Goal: Task Accomplishment & Management: Manage account settings

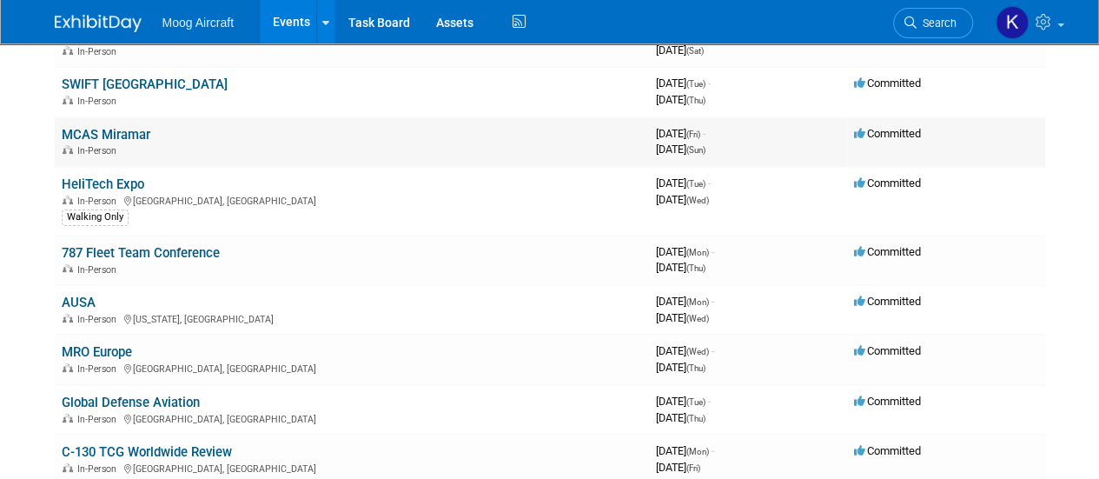
scroll to position [174, 0]
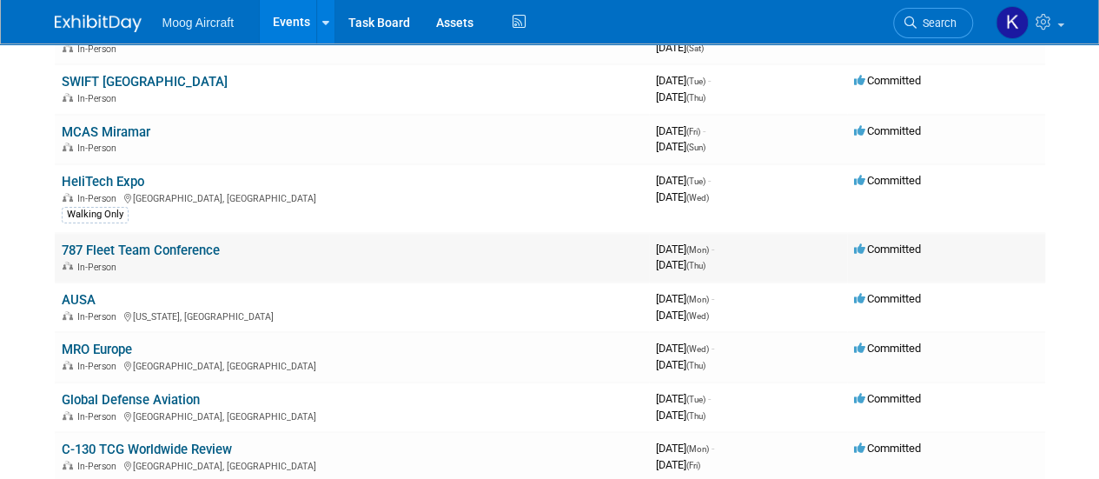
click at [171, 248] on link "787 Fleet Team Conference" at bounding box center [141, 250] width 158 height 16
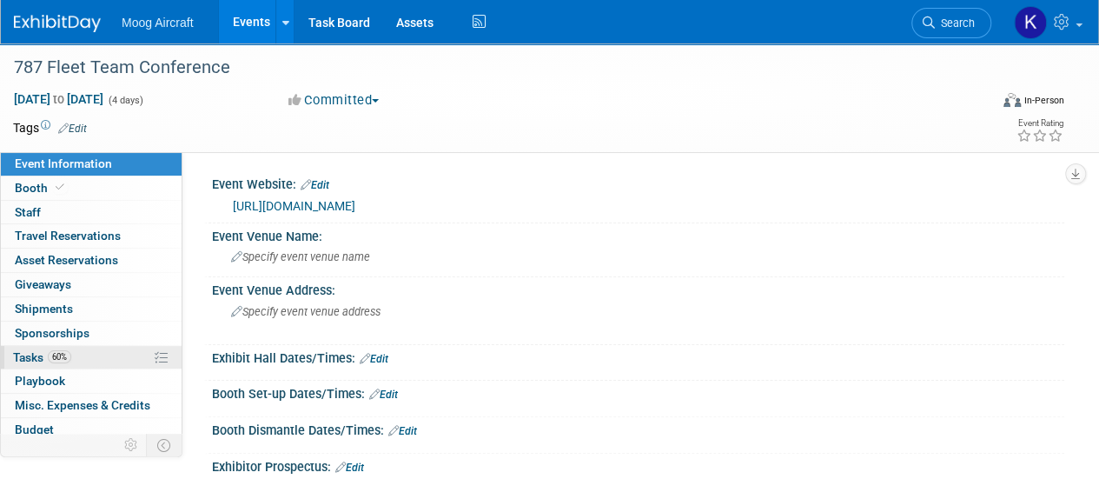
click at [24, 355] on span "Tasks 60%" at bounding box center [42, 357] width 58 height 14
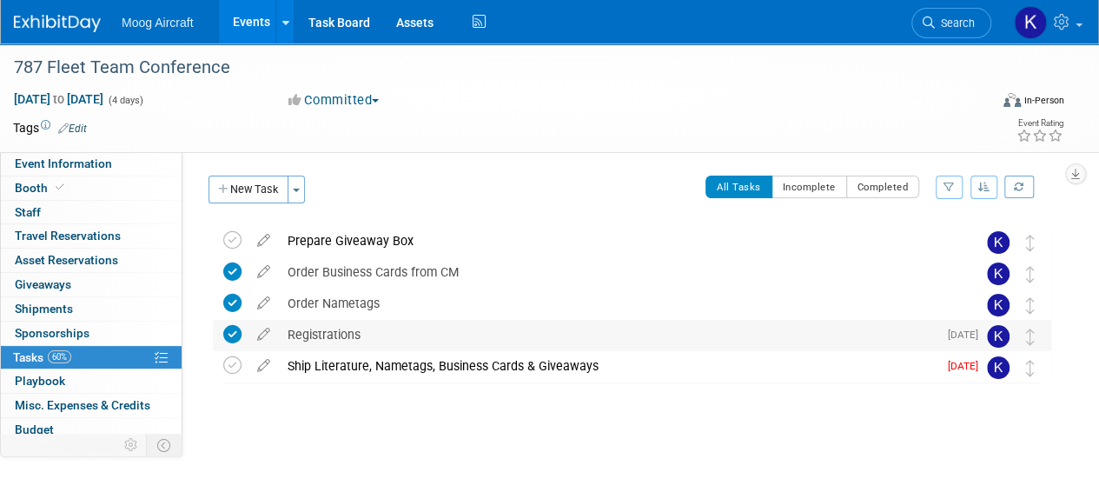
click at [388, 327] on div "Registrations" at bounding box center [608, 335] width 658 height 30
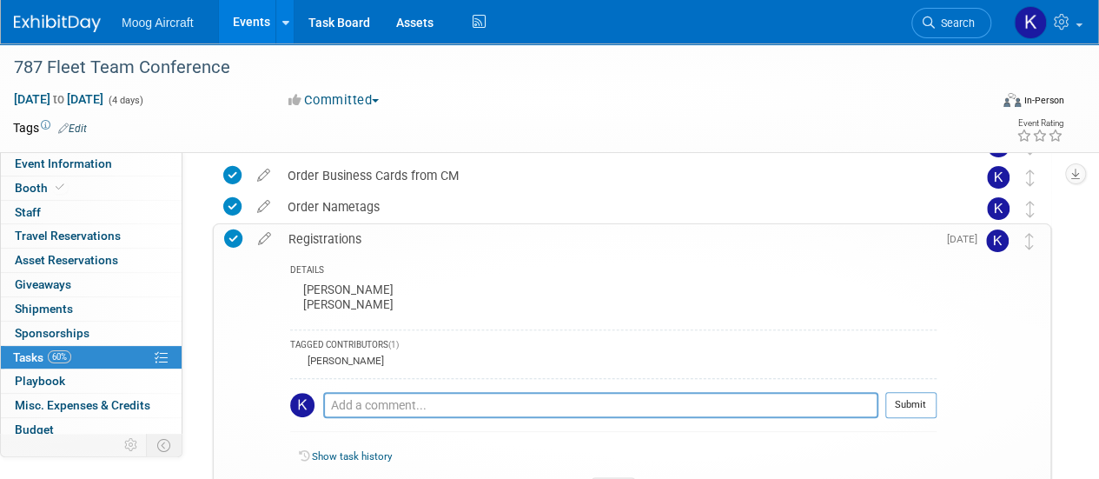
scroll to position [97, 0]
click at [342, 227] on div "Registrations" at bounding box center [608, 238] width 657 height 30
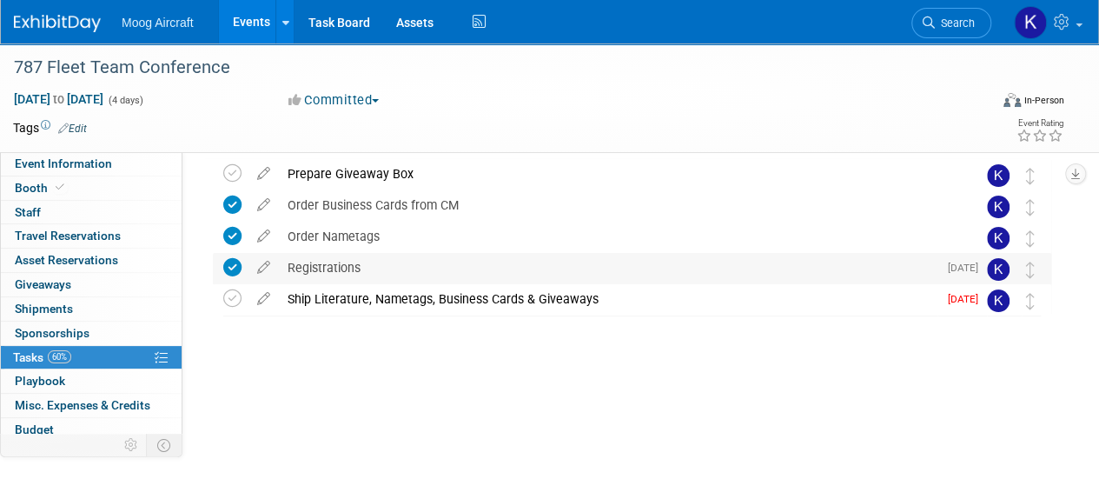
scroll to position [66, 0]
click at [57, 15] on img at bounding box center [57, 23] width 87 height 17
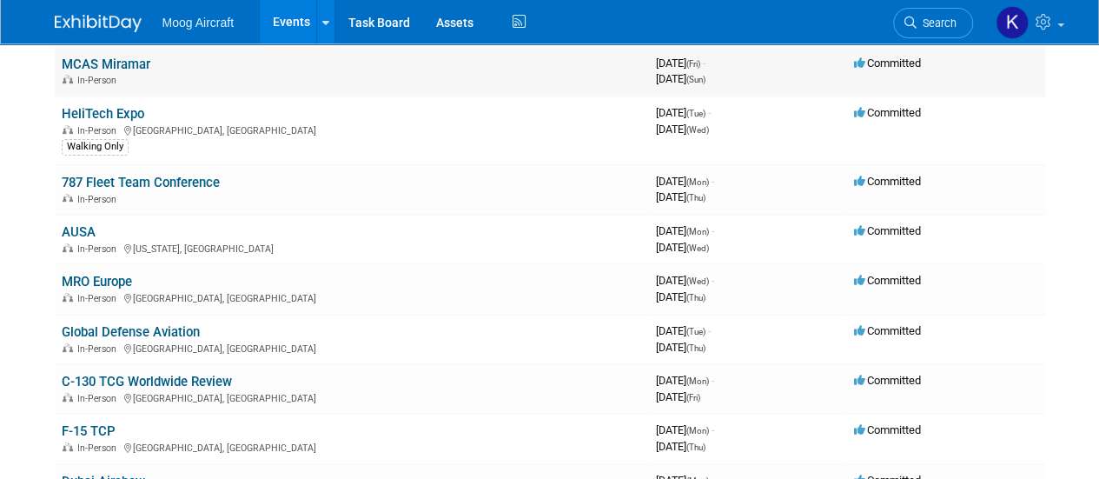
scroll to position [242, 0]
click at [86, 229] on link "AUSA" at bounding box center [79, 231] width 34 height 16
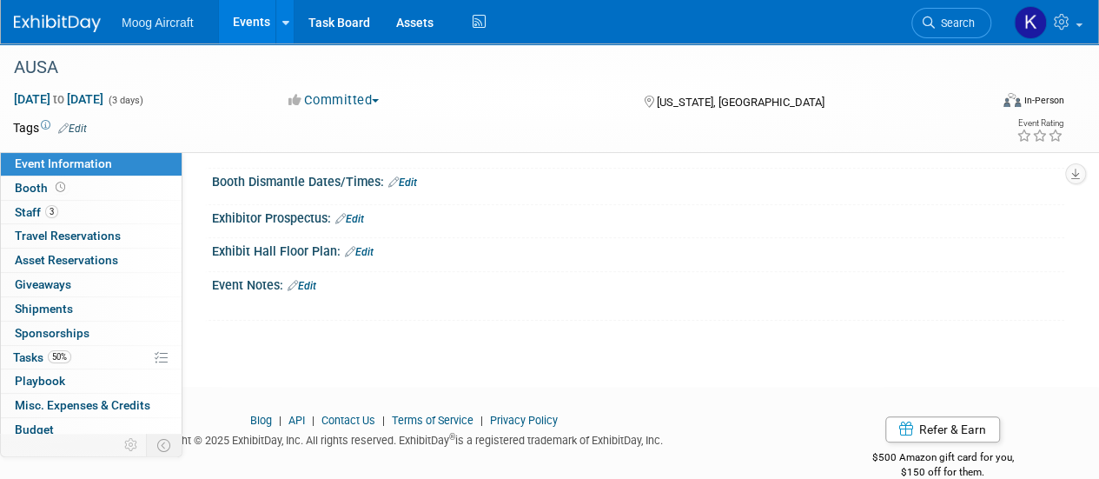
scroll to position [274, 0]
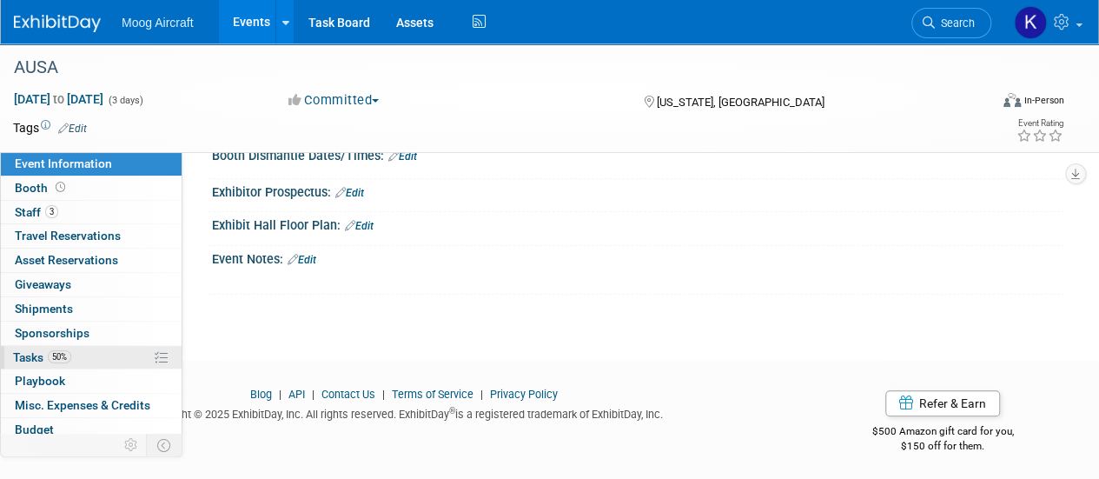
click at [26, 352] on span "Tasks 50%" at bounding box center [42, 357] width 58 height 14
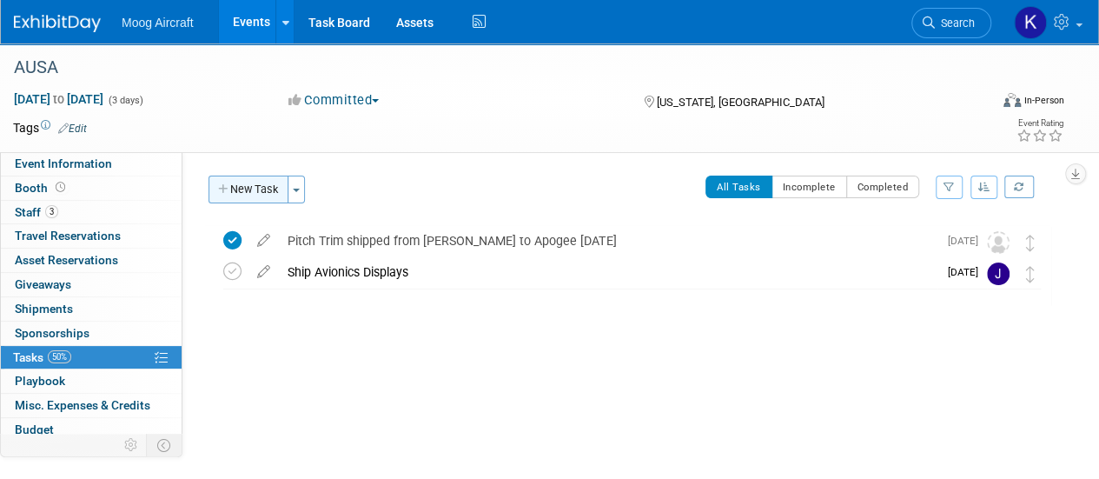
click at [262, 180] on button "New Task" at bounding box center [248, 189] width 80 height 28
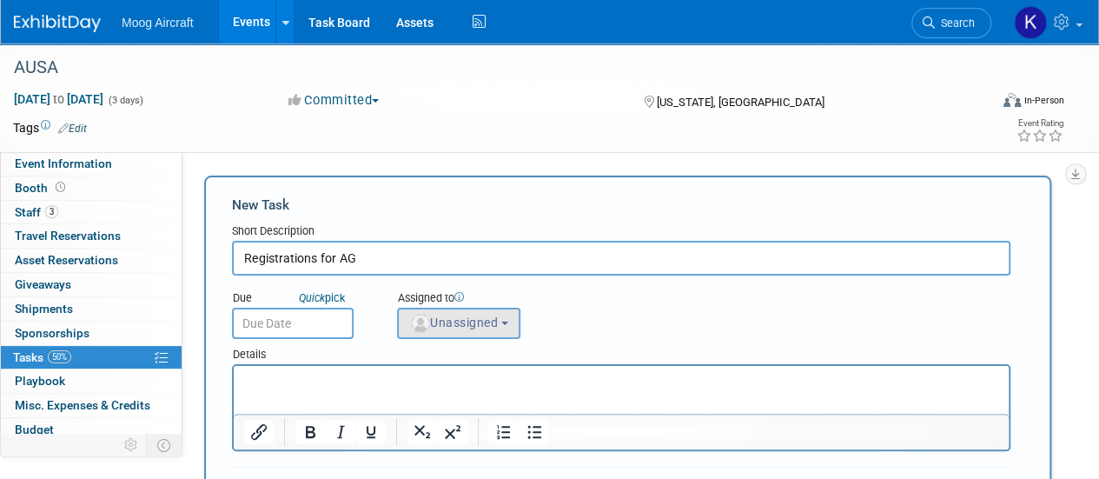
type input "Registrations for AG"
click at [486, 320] on span "Unassigned" at bounding box center [453, 322] width 89 height 14
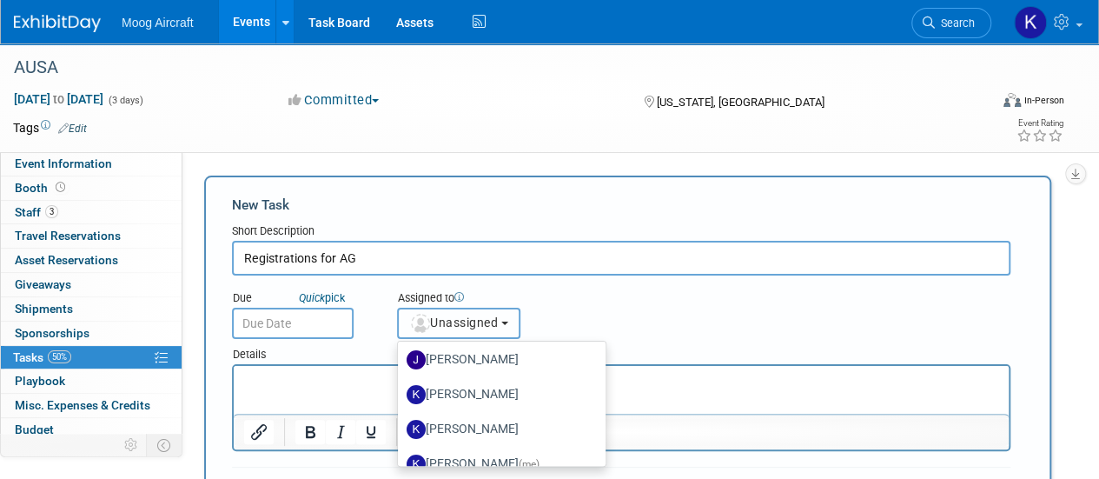
scroll to position [138, 0]
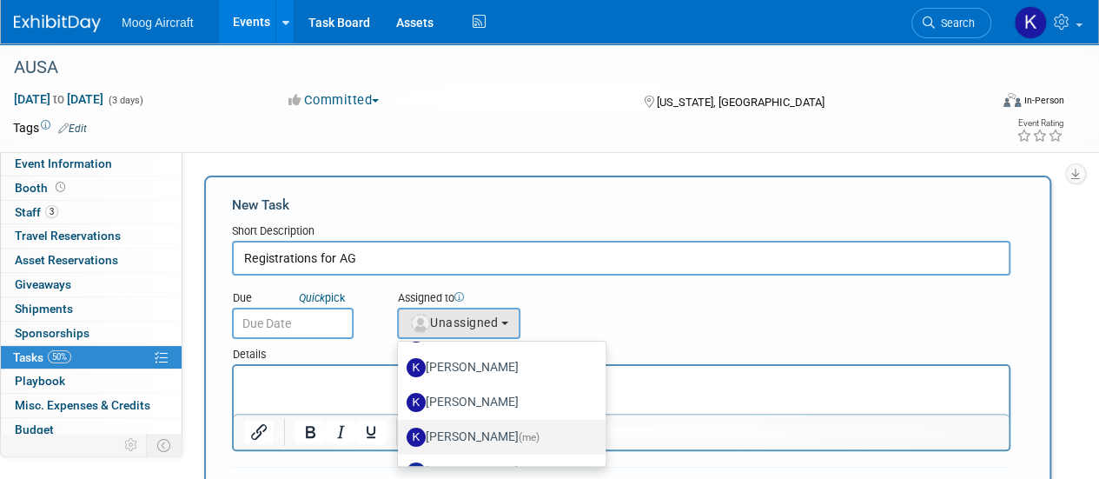
click at [481, 434] on label "Kelsey Blackley (me)" at bounding box center [497, 437] width 182 height 28
click at [400, 434] on input "Kelsey Blackley (me)" at bounding box center [394, 434] width 11 height 11
select select "64ef0a58-04af-4deb-8944-522dab8297dc"
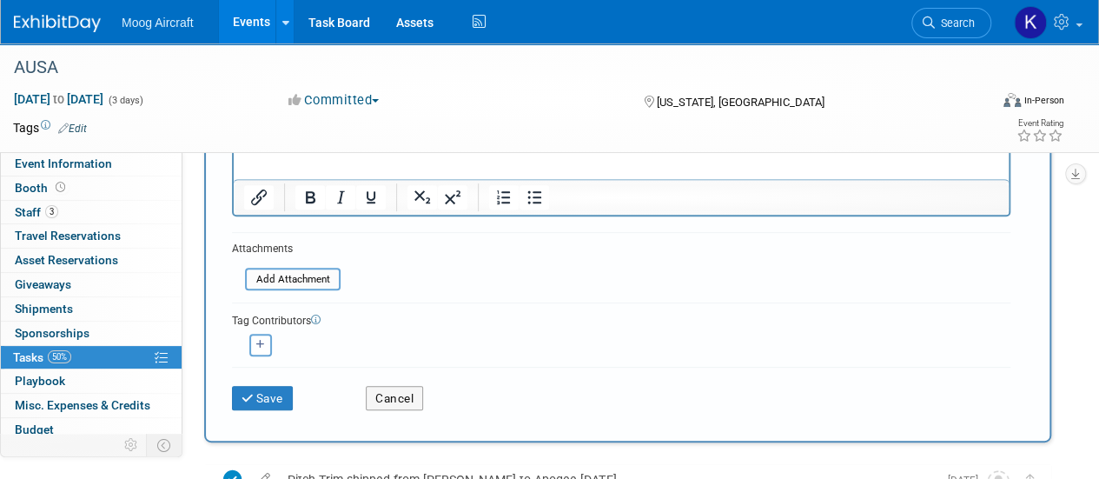
scroll to position [235, 0]
click at [265, 399] on button "Save" at bounding box center [262, 397] width 61 height 24
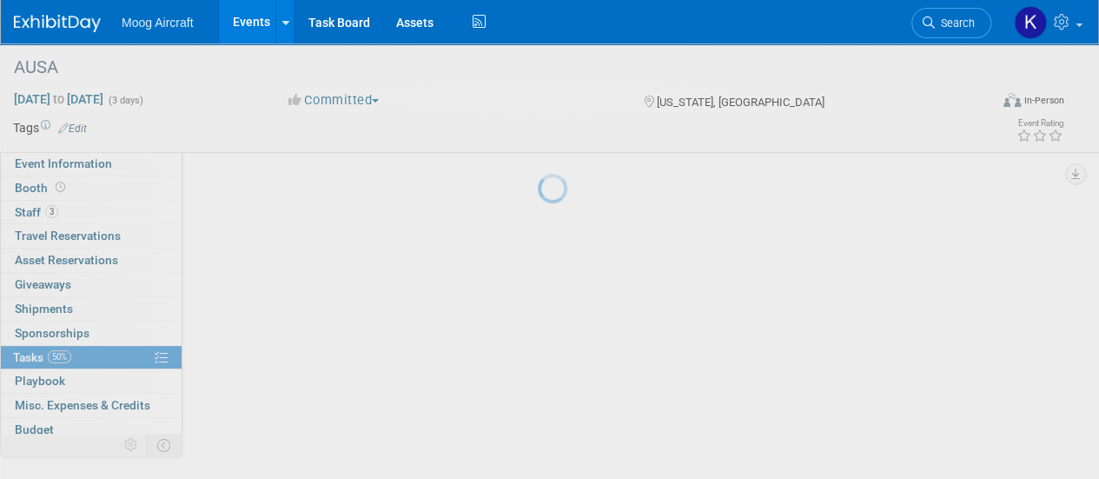
scroll to position [66, 0]
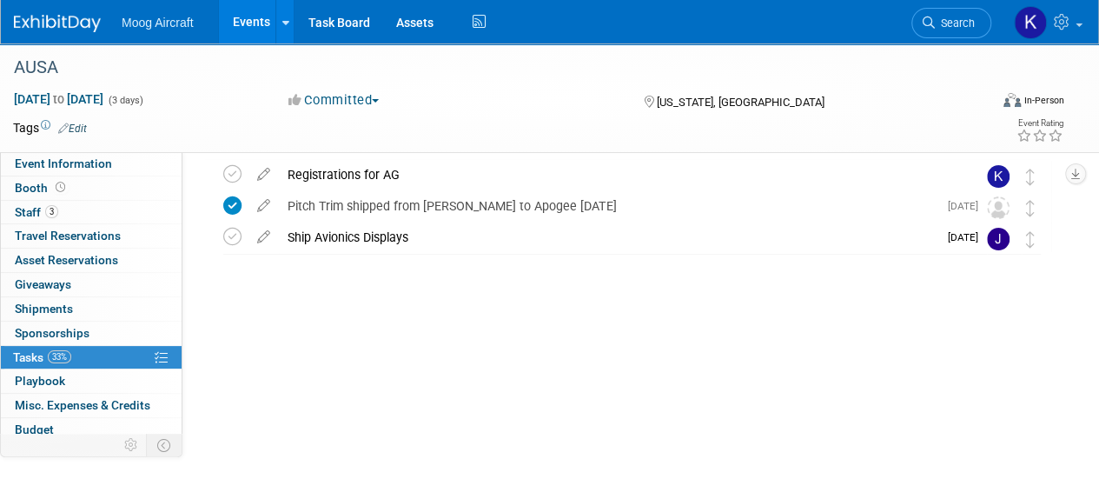
click at [58, 26] on img at bounding box center [57, 23] width 87 height 17
